Goal: Task Accomplishment & Management: Manage account settings

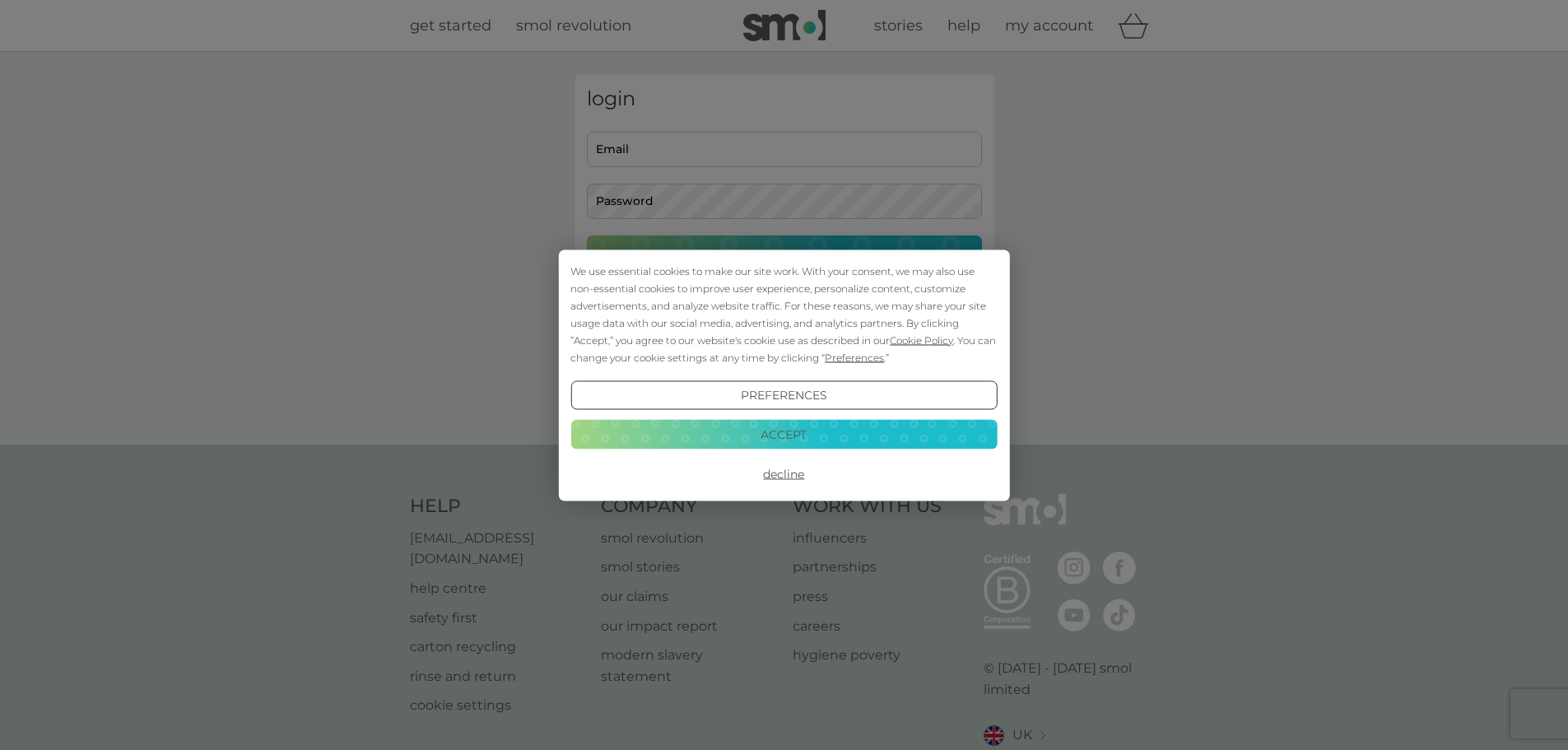
click at [818, 428] on button "Accept" at bounding box center [783, 434] width 426 height 29
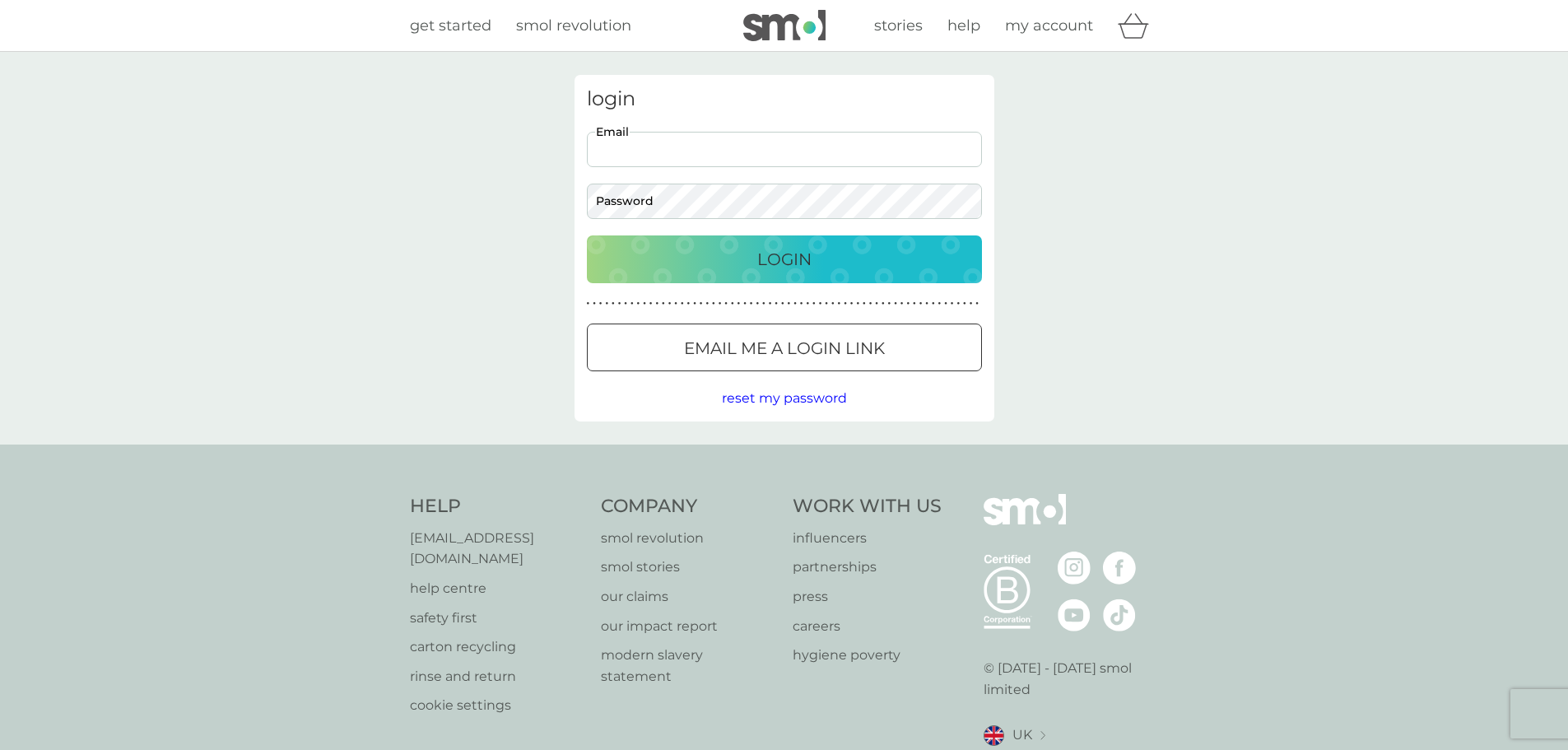
click at [716, 141] on input "Email" at bounding box center [784, 149] width 395 height 35
type input "[EMAIL_ADDRESS][DOMAIN_NAME]"
click at [587, 235] on button "Login" at bounding box center [784, 259] width 395 height 47
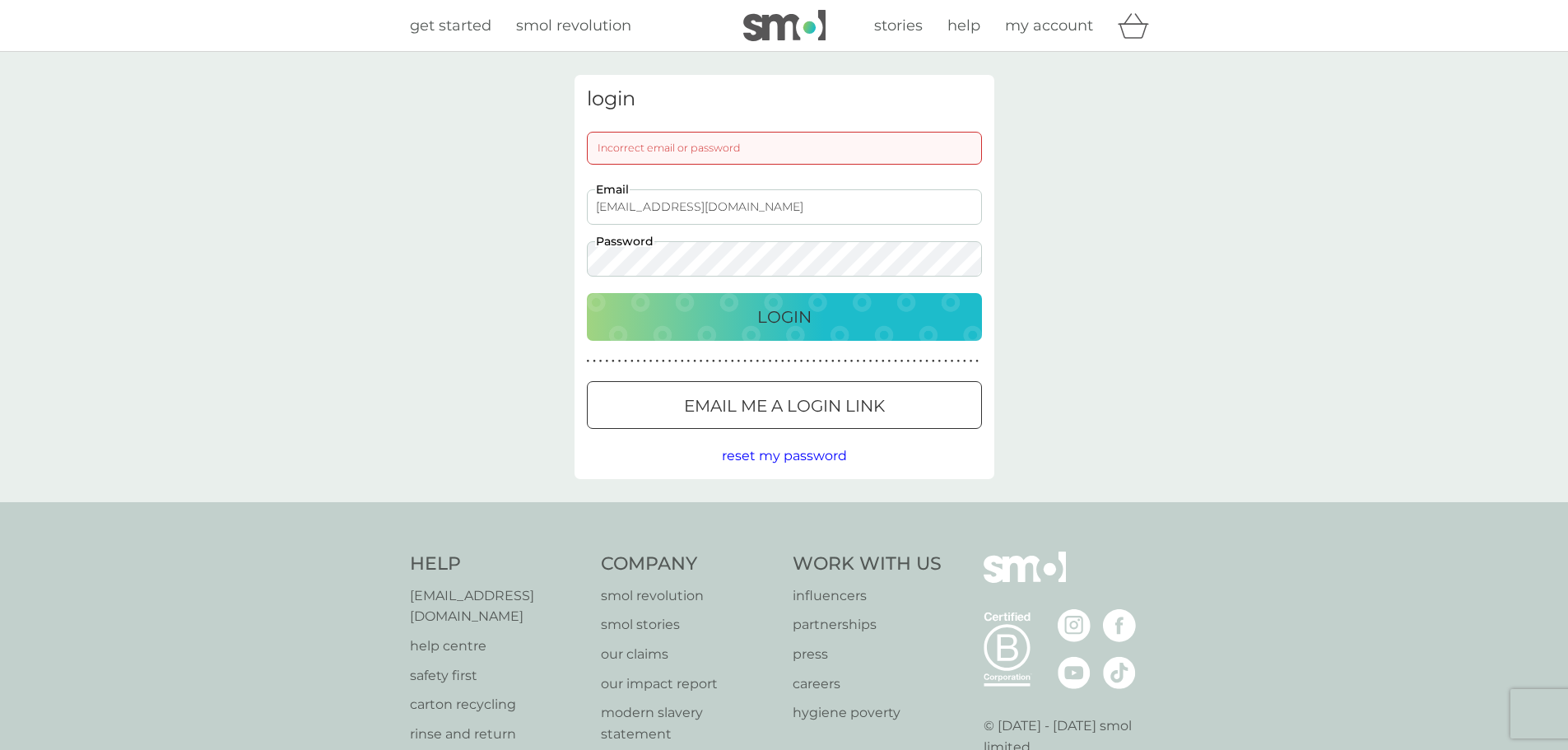
click at [568, 252] on div "login Incorrect email or password [EMAIL_ADDRESS][DOMAIN_NAME] Email Password L…" at bounding box center [784, 277] width 444 height 404
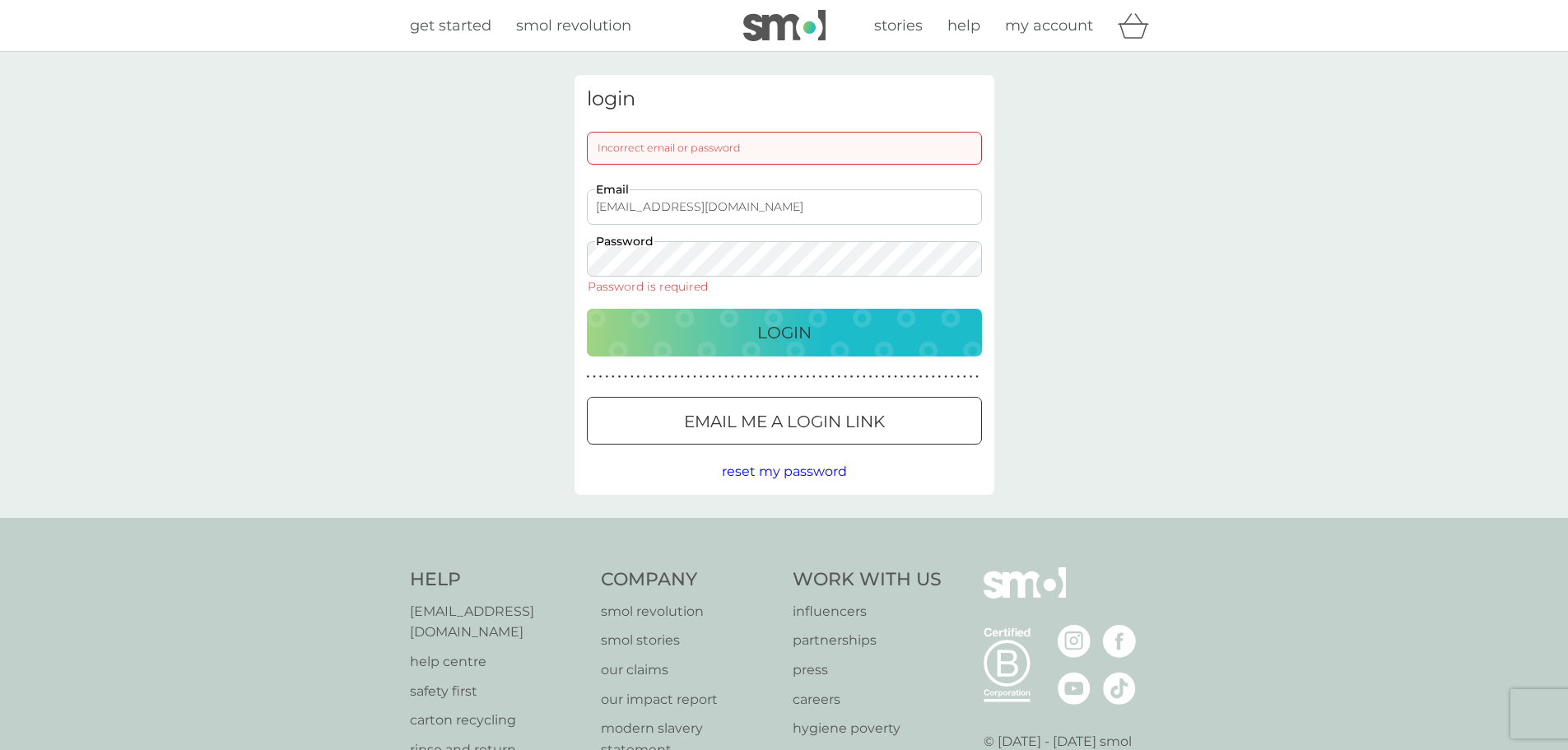
click at [764, 416] on div at bounding box center [764, 420] width 14 height 14
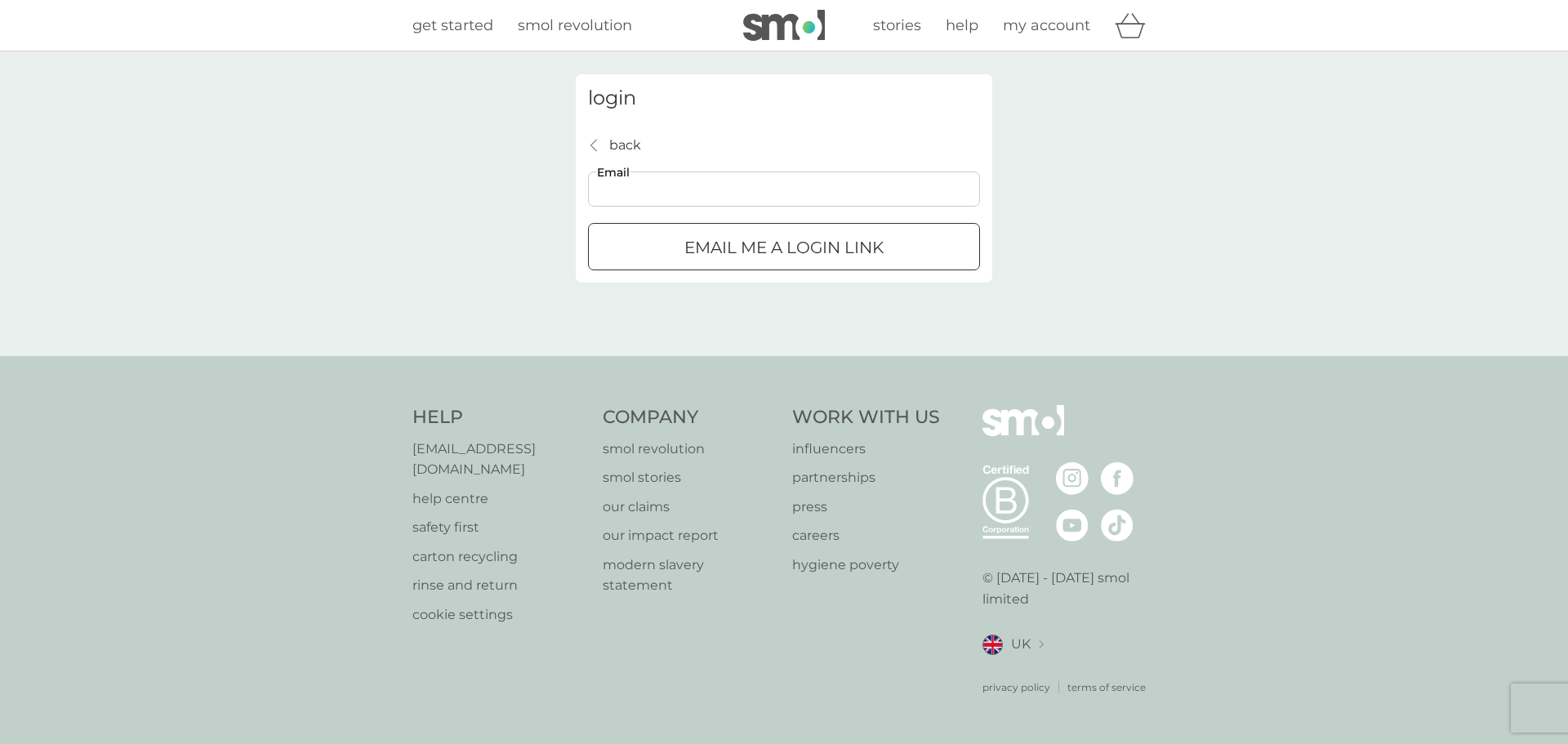
click at [680, 186] on input "Email" at bounding box center [784, 188] width 392 height 35
type input "[EMAIL_ADDRESS][DOMAIN_NAME]"
click at [829, 249] on p "Email me a login link" at bounding box center [784, 248] width 200 height 26
